Goal: Task Accomplishment & Management: Use online tool/utility

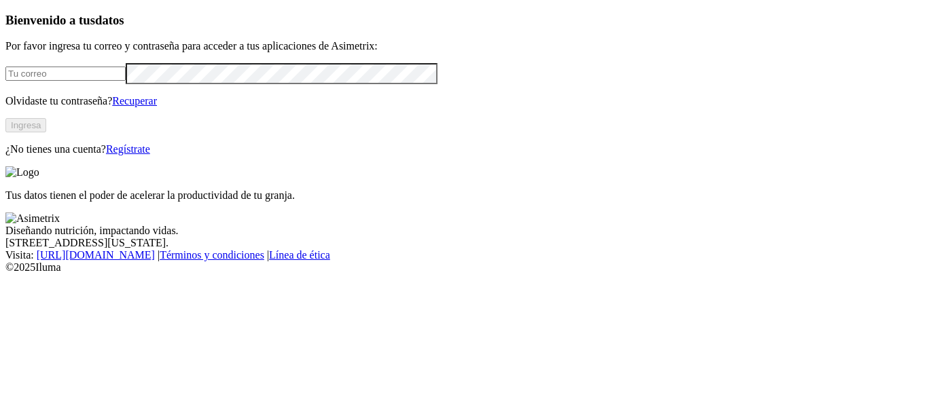
type input "[PERSON_NAME][EMAIL_ADDRESS][PERSON_NAME][DOMAIN_NAME]"
click at [46, 132] on button "Ingresa" at bounding box center [25, 125] width 41 height 14
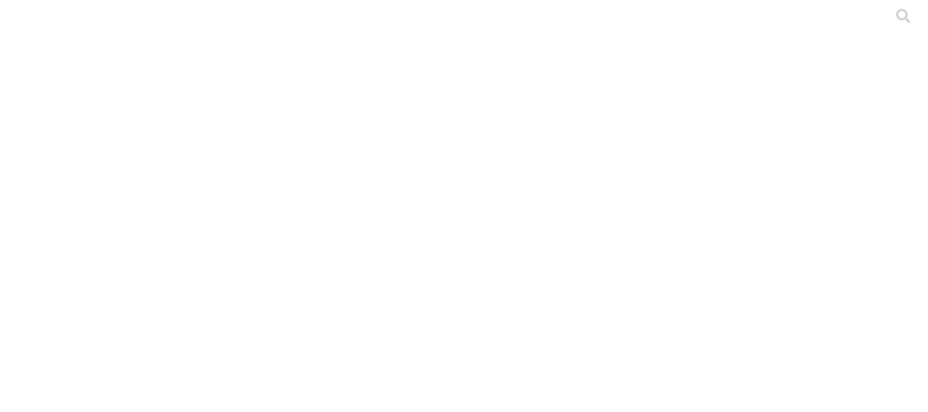
type input "Levante y Producción Sem 30"
